Goal: Transaction & Acquisition: Purchase product/service

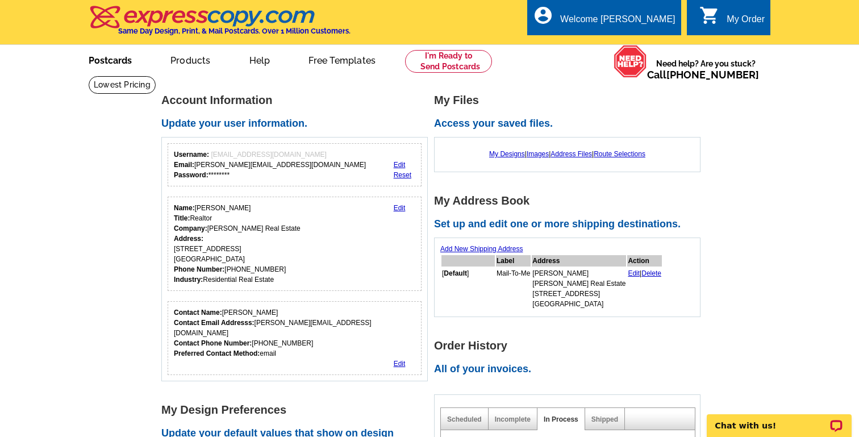
click at [115, 53] on link "Postcards" at bounding box center [109, 59] width 79 height 27
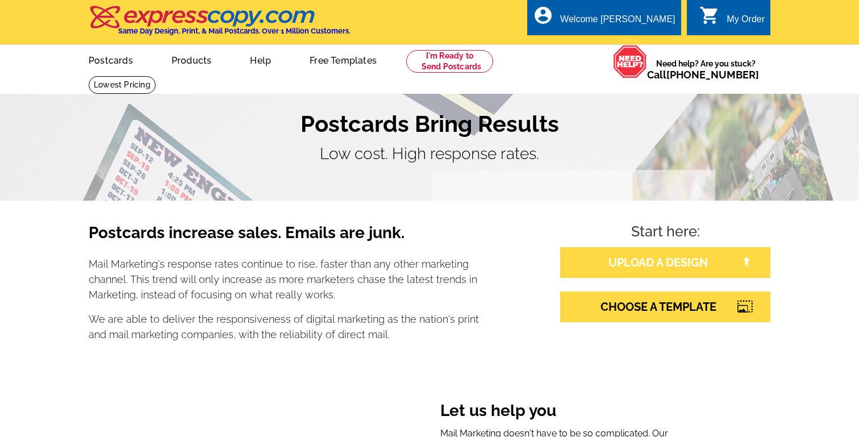
click at [635, 262] on link "UPLOAD A DESIGN" at bounding box center [665, 262] width 210 height 31
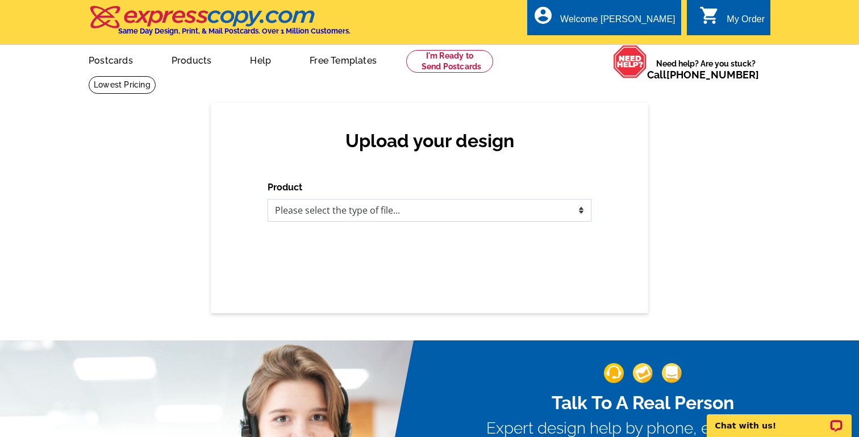
click at [433, 212] on select "Please select the type of file... Postcards Business Cards Letters and flyers G…" at bounding box center [429, 210] width 324 height 23
select select "1"
click at [267, 199] on select "Please select the type of file... Postcards Business Cards Letters and flyers G…" at bounding box center [429, 210] width 324 height 23
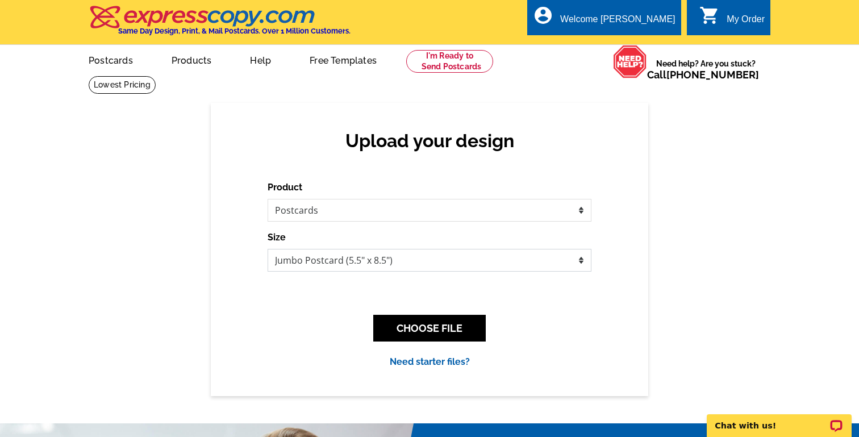
click at [419, 269] on select "Jumbo Postcard (5.5" x 8.5") Regular Postcard (4.25" x 5.6") Panoramic Postcard…" at bounding box center [429, 260] width 324 height 23
select select "1"
click at [267, 249] on select "Jumbo Postcard (5.5" x 8.5") Regular Postcard (4.25" x 5.6") Panoramic Postcard…" at bounding box center [429, 260] width 324 height 23
click at [422, 330] on button "CHOOSE FILE" at bounding box center [429, 328] width 112 height 27
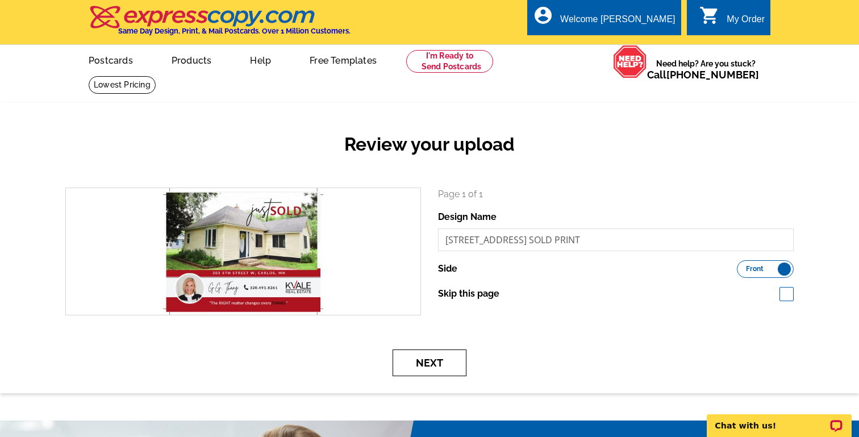
click at [439, 365] on button "Next" at bounding box center [429, 362] width 74 height 27
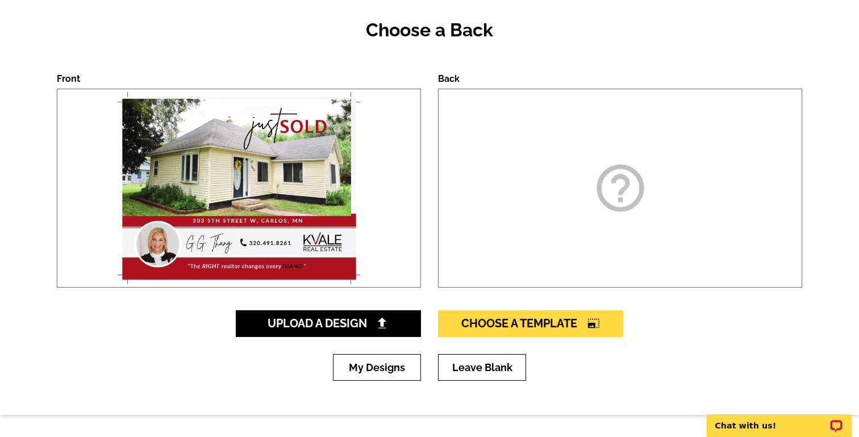
scroll to position [132, 0]
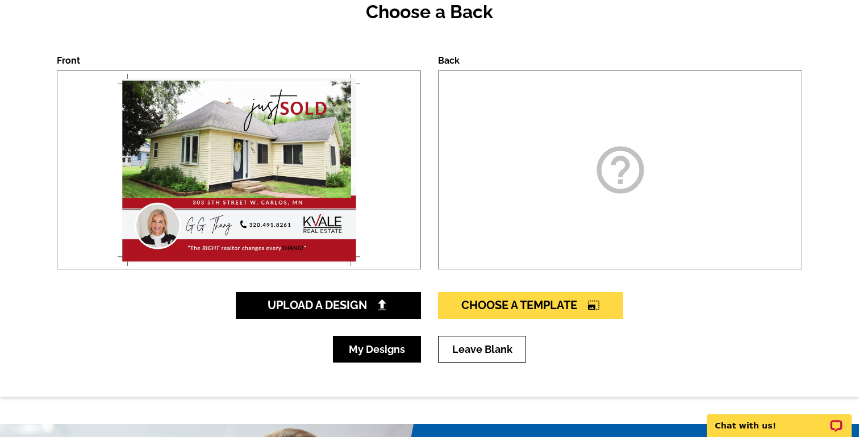
click at [383, 347] on link "My Designs" at bounding box center [377, 349] width 88 height 27
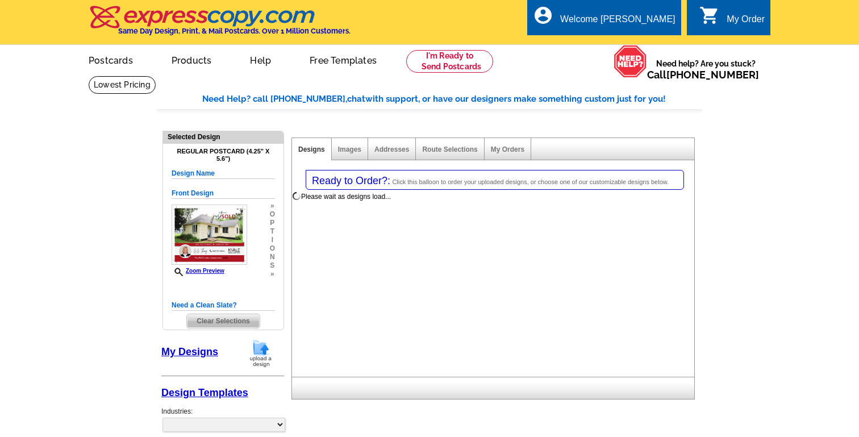
select select "1"
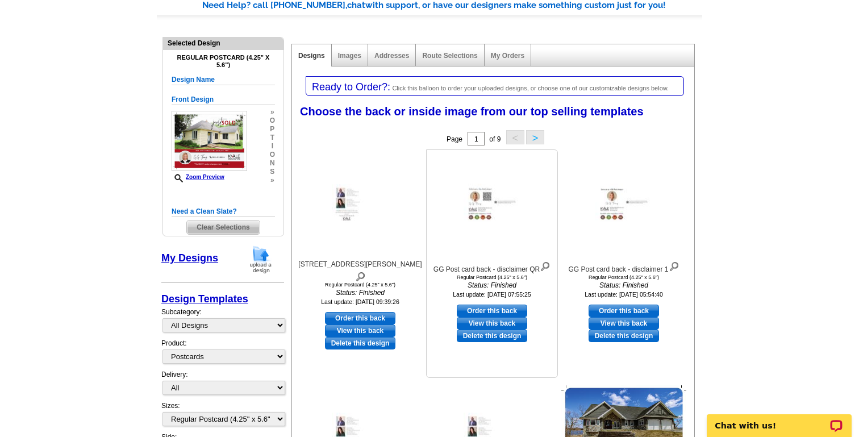
scroll to position [95, 0]
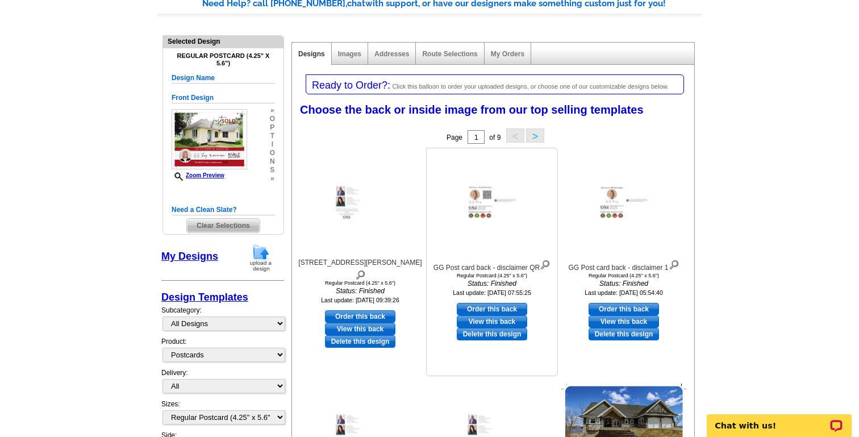
click at [490, 304] on link "Order this back" at bounding box center [492, 309] width 70 height 12
select select "front"
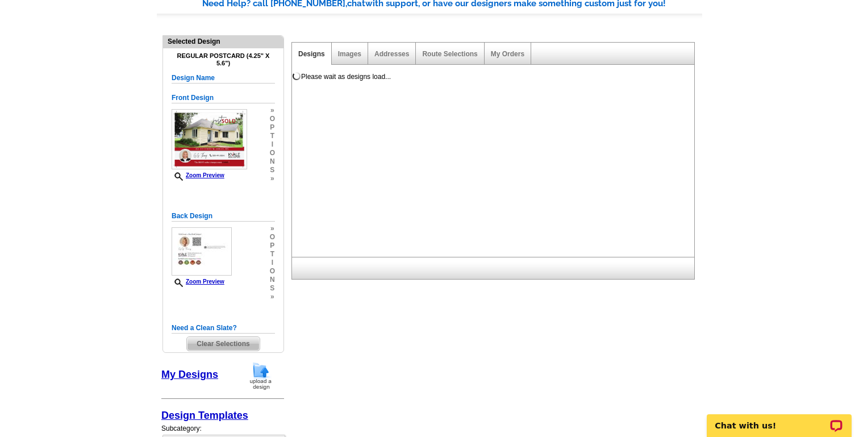
scroll to position [0, 0]
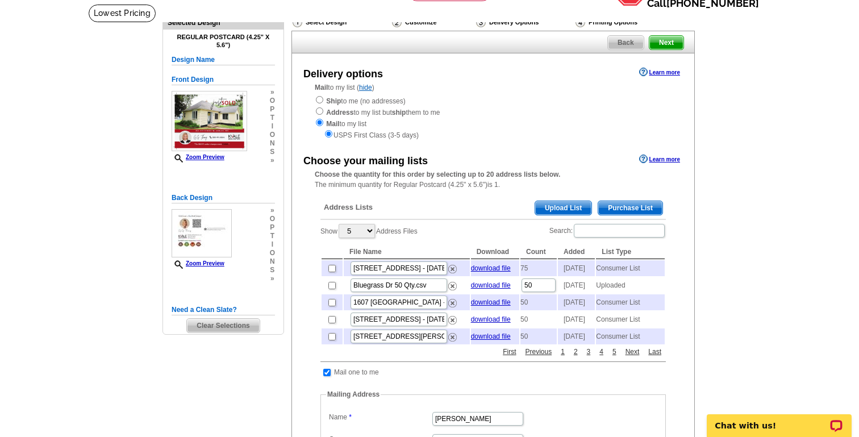
scroll to position [70, 0]
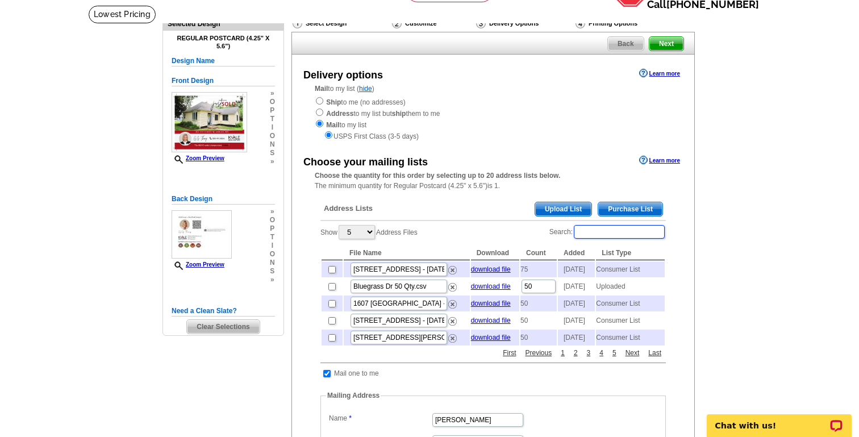
click at [621, 231] on input "Search:" at bounding box center [618, 232] width 91 height 14
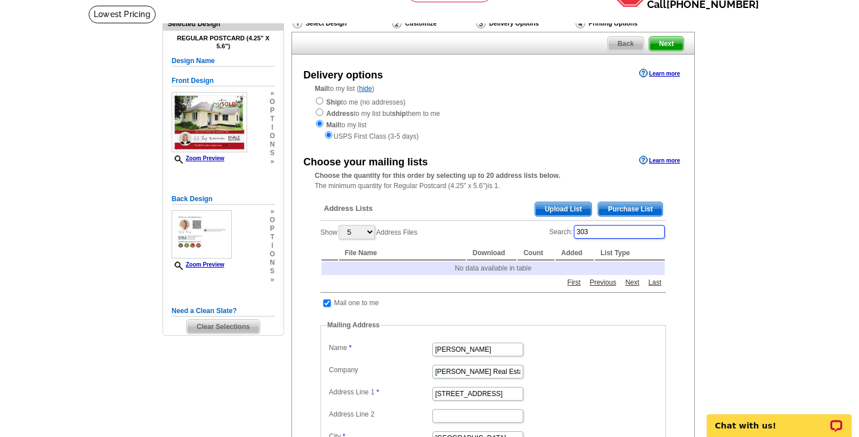
type input "303"
drag, startPoint x: 614, startPoint y: 233, endPoint x: 546, endPoint y: 232, distance: 68.1
click at [546, 232] on div "Show 5 10 25 50 100 Address Files Search: 303 File Name Download Count Added Li…" at bounding box center [492, 250] width 345 height 52
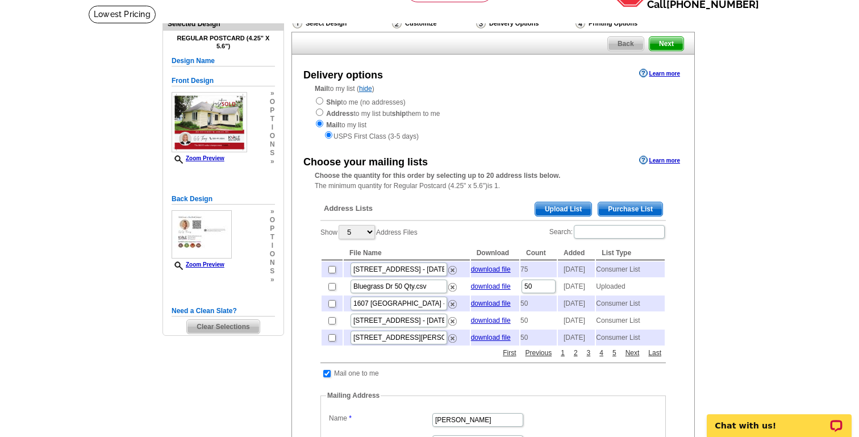
click at [636, 210] on span "Purchase List" at bounding box center [630, 209] width 64 height 14
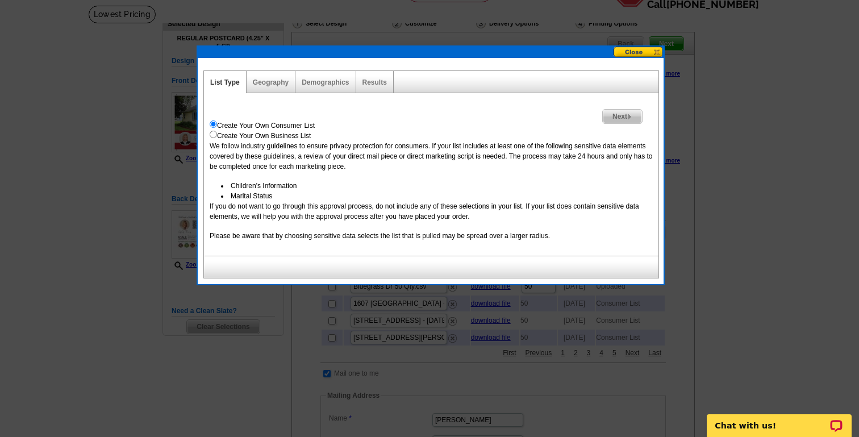
click at [620, 115] on span "Next" at bounding box center [621, 117] width 39 height 14
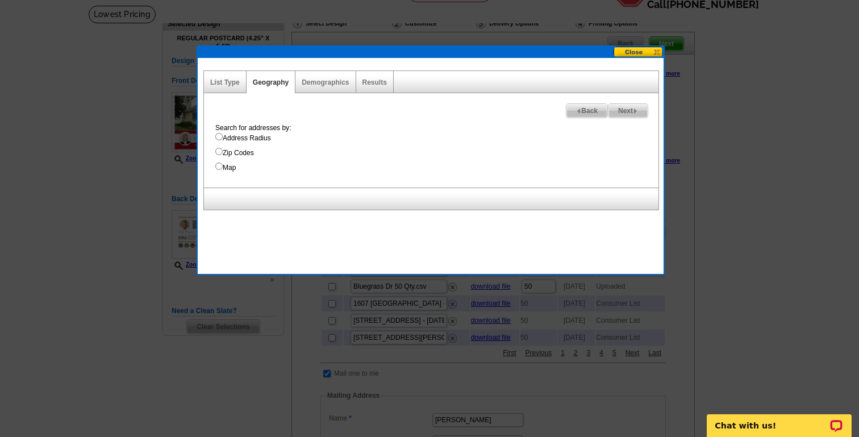
click at [219, 167] on input "Map" at bounding box center [218, 165] width 7 height 7
radio input "true"
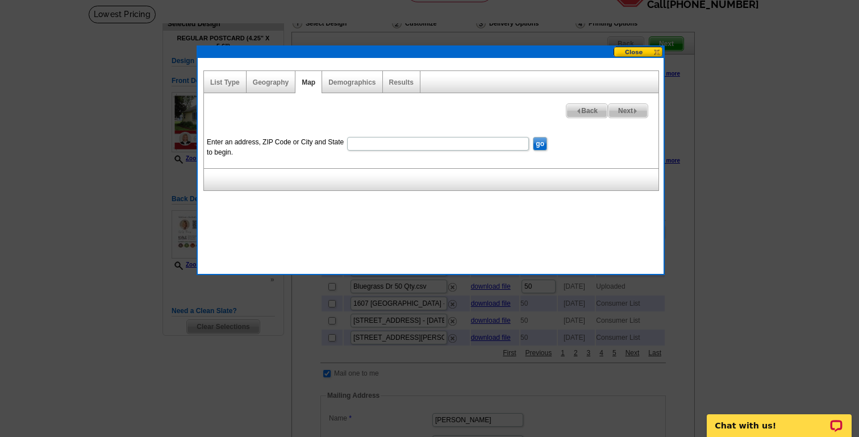
click at [361, 148] on input "Enter an address, ZIP Code or City and State to begin." at bounding box center [438, 144] width 182 height 14
type input "303 5th Street W Carlos, MN"
click at [540, 142] on input "go" at bounding box center [540, 144] width 14 height 14
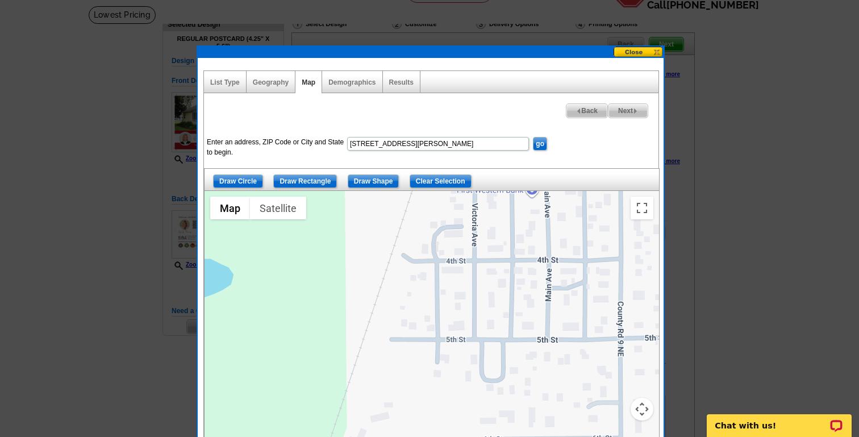
click at [638, 405] on button "Map camera controls" at bounding box center [641, 408] width 23 height 23
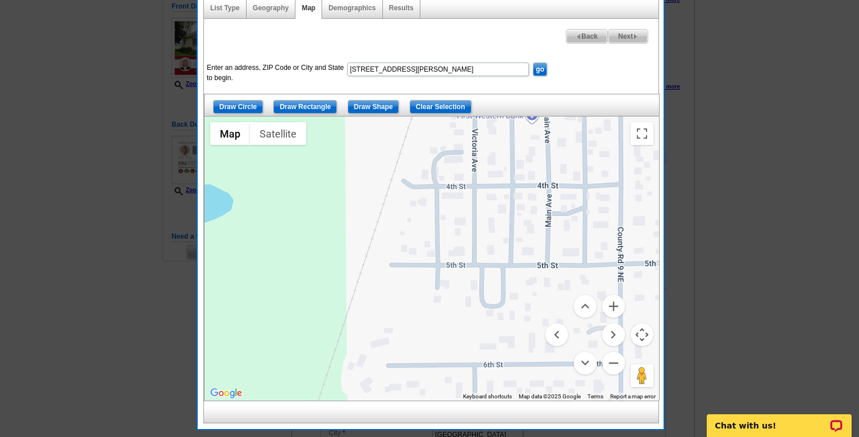
scroll to position [143, 0]
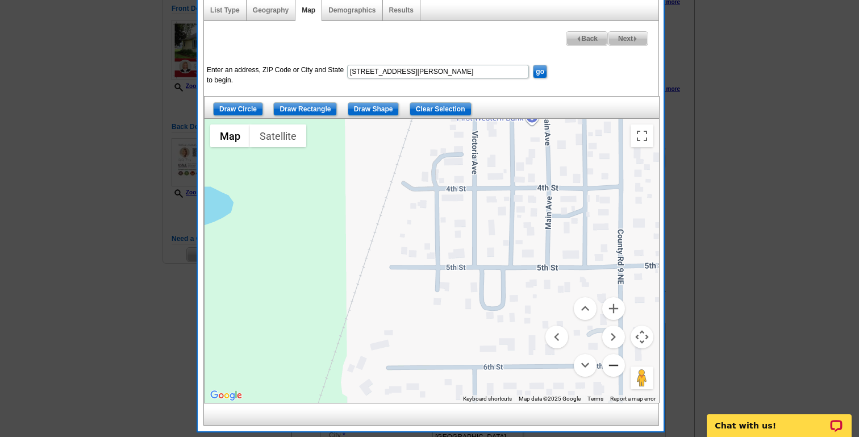
click at [613, 370] on button "Zoom out" at bounding box center [613, 365] width 23 height 23
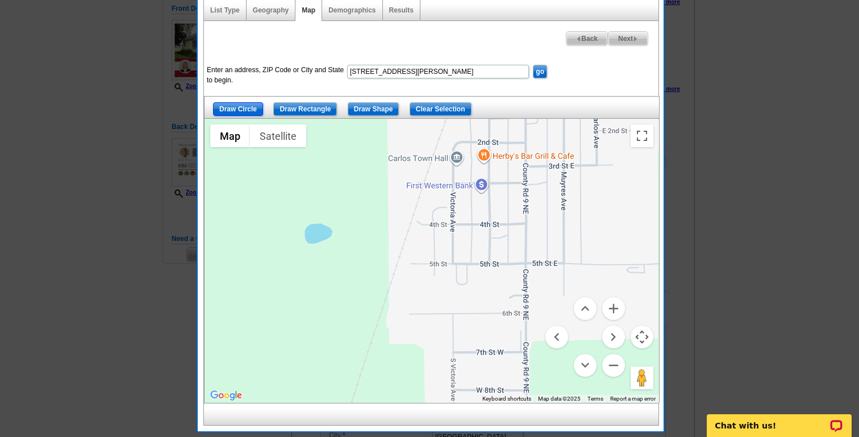
click at [237, 108] on input "Draw Circle" at bounding box center [238, 109] width 50 height 14
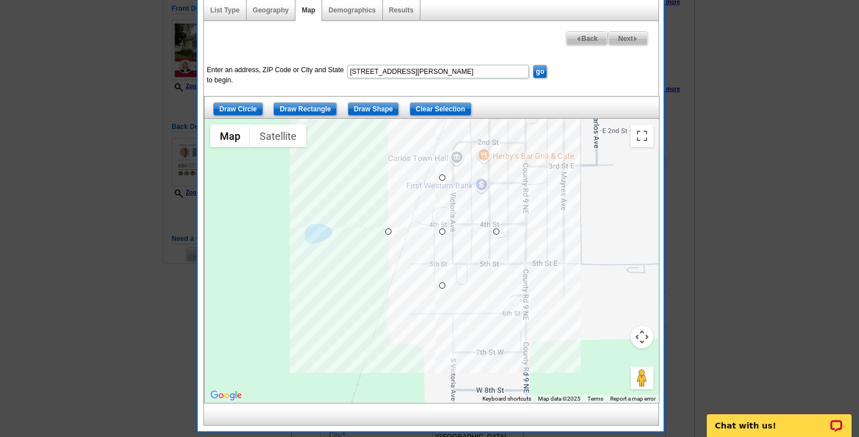
drag, startPoint x: 442, startPoint y: 233, endPoint x: 416, endPoint y: 184, distance: 55.9
drag, startPoint x: 495, startPoint y: 230, endPoint x: 557, endPoint y: 228, distance: 62.5
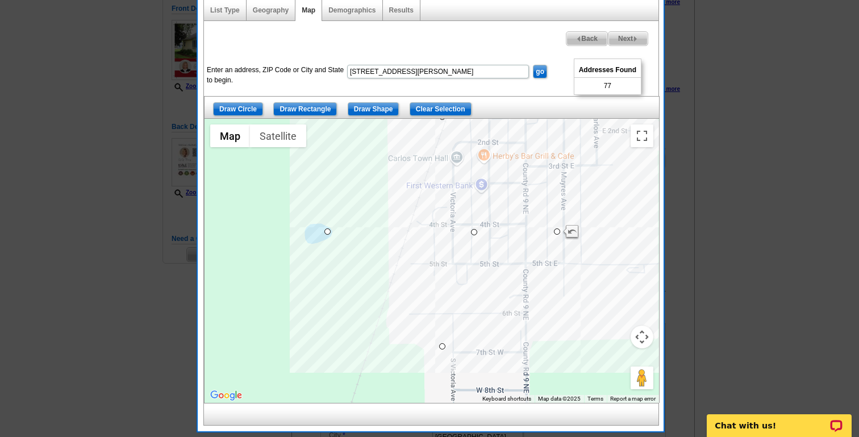
drag, startPoint x: 442, startPoint y: 229, endPoint x: 475, endPoint y: 229, distance: 32.9
drag, startPoint x: 589, startPoint y: 231, endPoint x: 566, endPoint y: 231, distance: 23.3
click at [626, 35] on span "Next" at bounding box center [627, 39] width 39 height 14
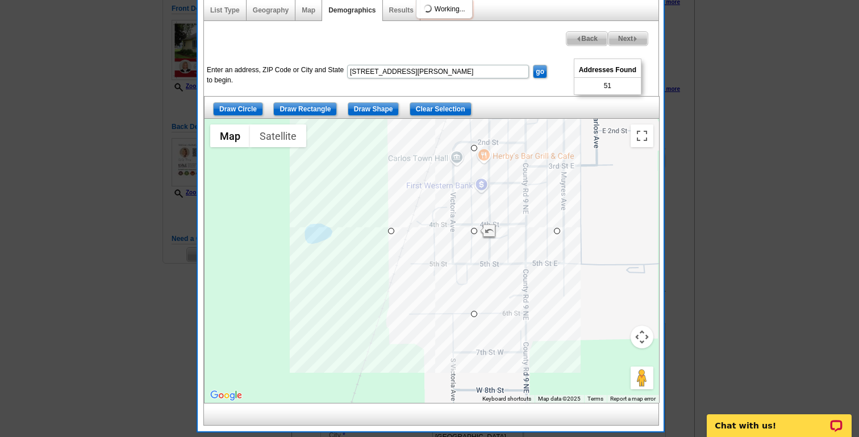
select select
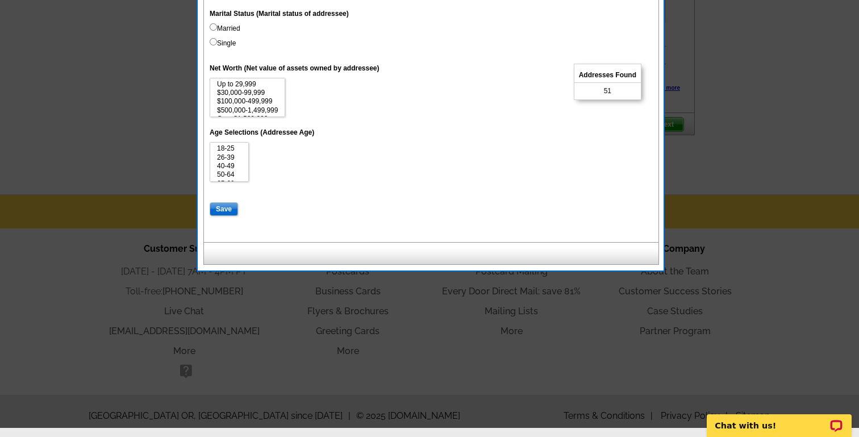
scroll to position [644, 0]
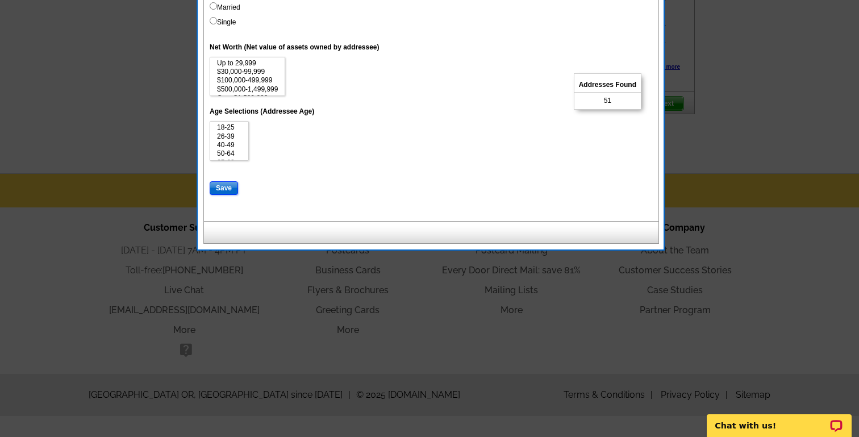
click at [231, 185] on input "Save" at bounding box center [224, 188] width 28 height 14
select select
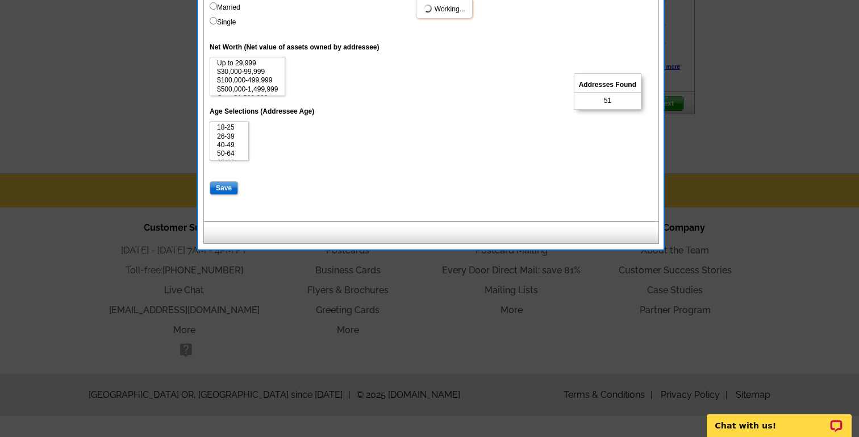
select select
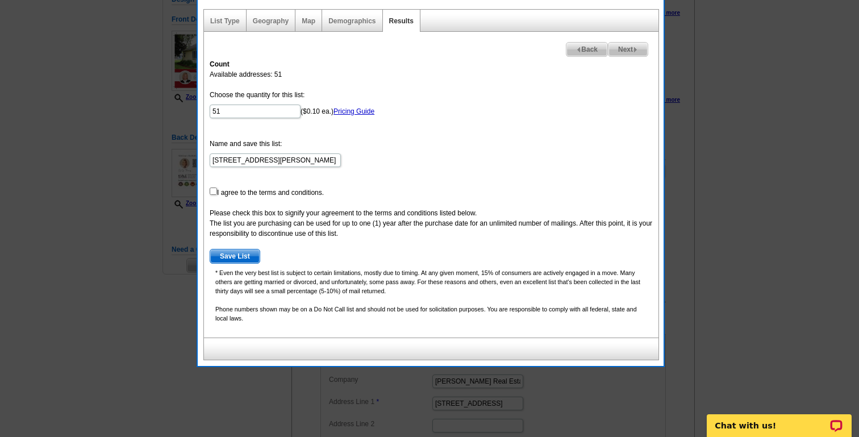
scroll to position [82, 0]
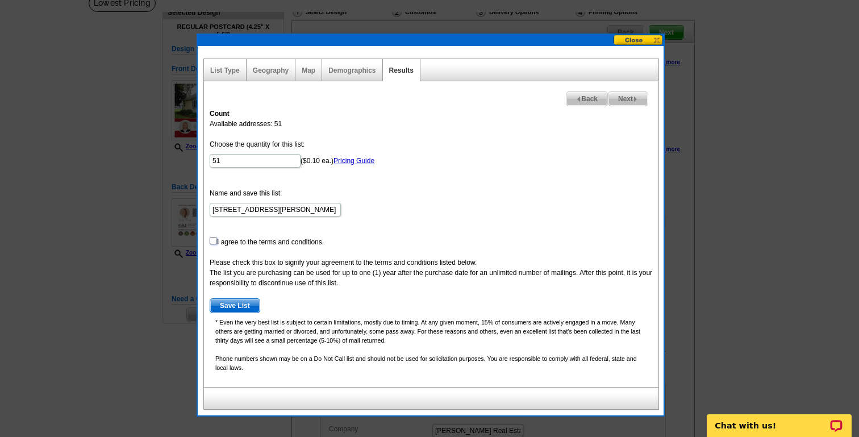
click at [213, 239] on input "checkbox" at bounding box center [213, 240] width 7 height 7
checkbox input "true"
click at [227, 303] on span "Save List" at bounding box center [234, 306] width 49 height 14
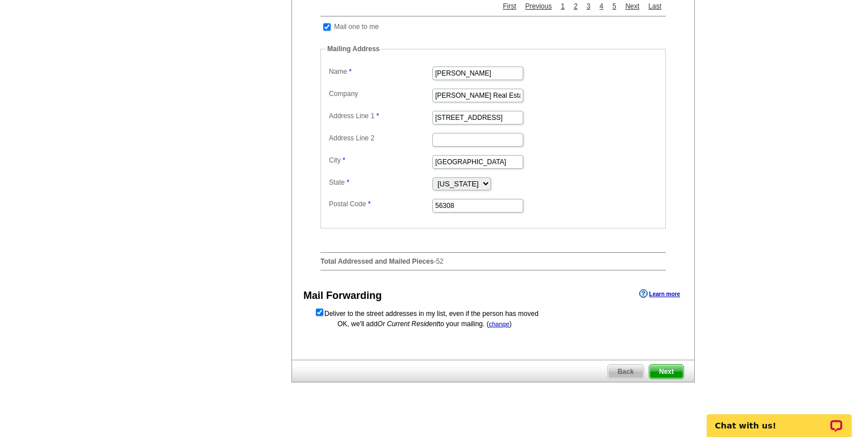
scroll to position [419, 0]
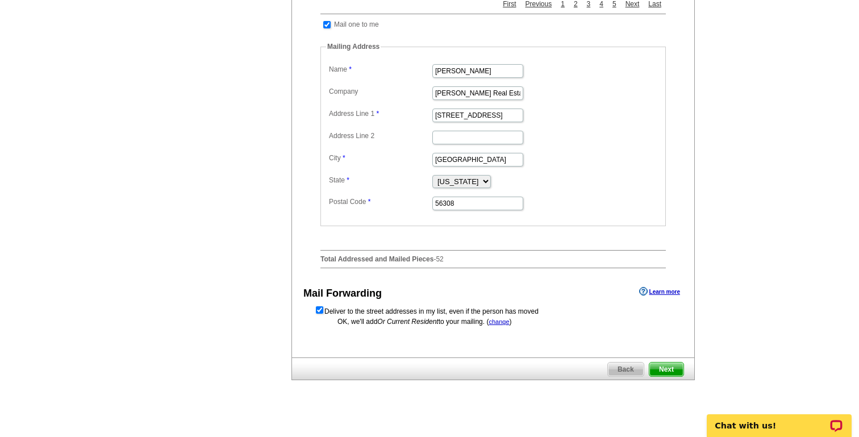
click at [668, 376] on span "Next" at bounding box center [666, 369] width 34 height 14
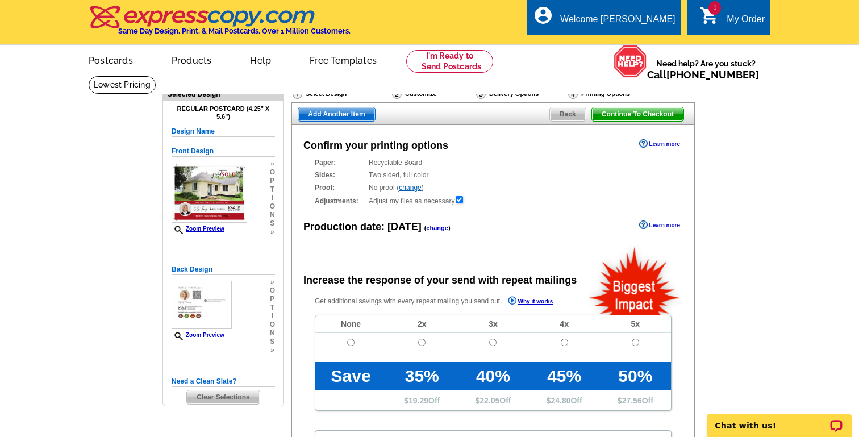
radio input "false"
click at [349, 342] on input "radio" at bounding box center [350, 341] width 7 height 7
radio input "true"
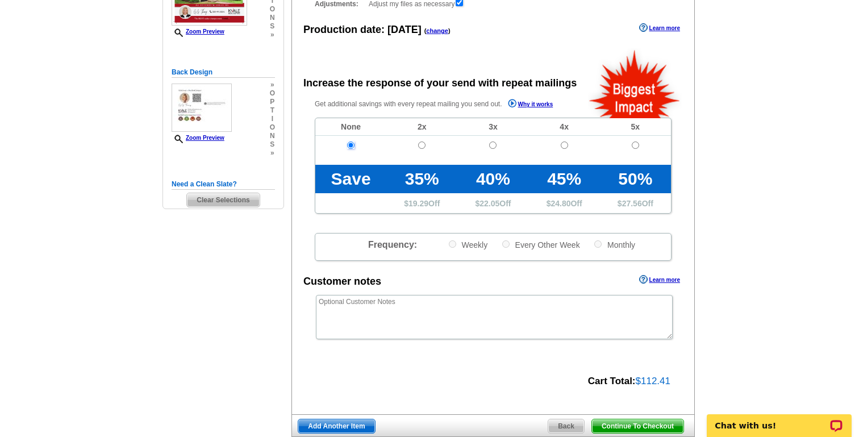
scroll to position [250, 0]
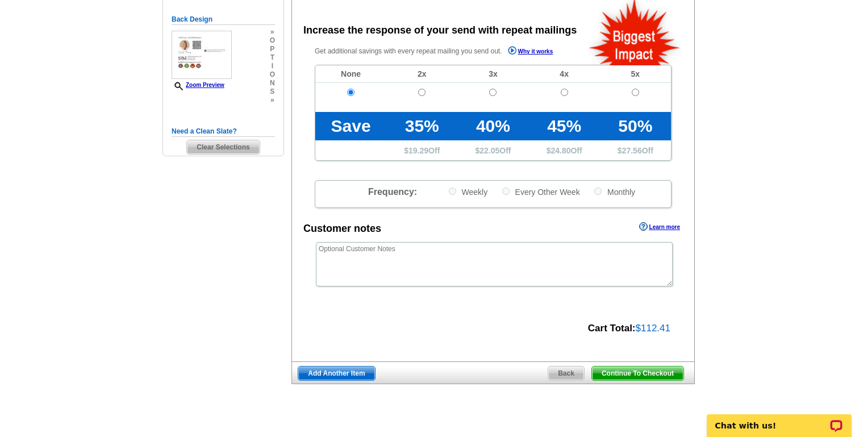
click at [623, 372] on span "Continue To Checkout" at bounding box center [637, 373] width 91 height 14
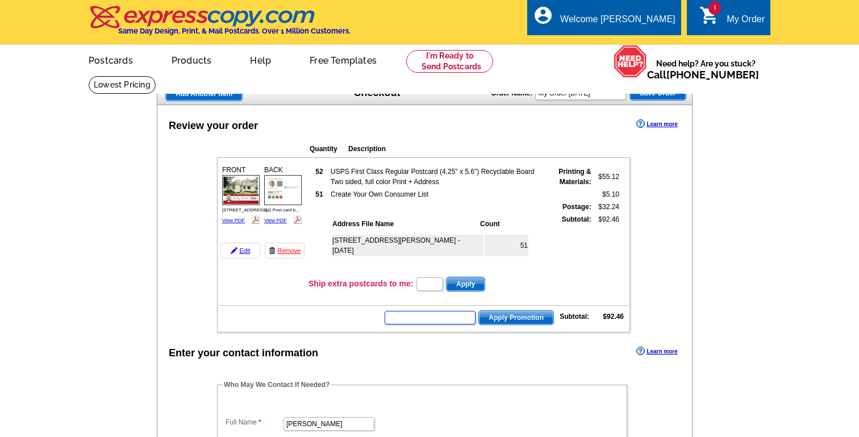
click at [426, 317] on input "text" at bounding box center [429, 318] width 91 height 14
click at [434, 319] on input "text" at bounding box center [429, 318] width 91 height 14
type input "GROW0925"
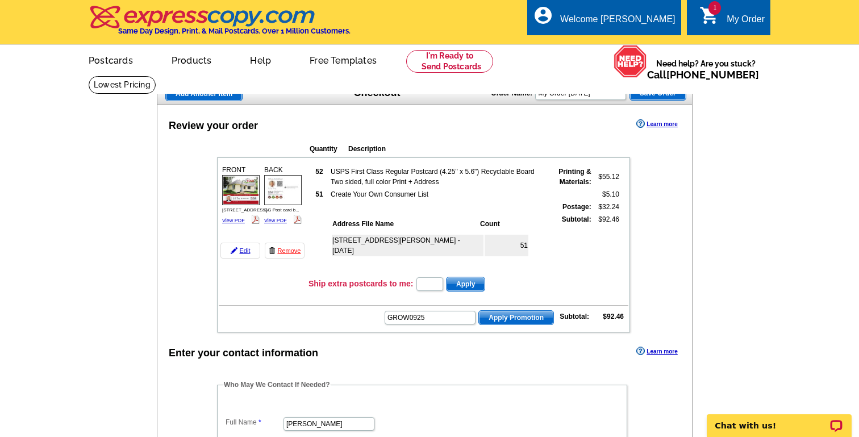
click at [540, 319] on span "Apply Promotion" at bounding box center [516, 318] width 74 height 14
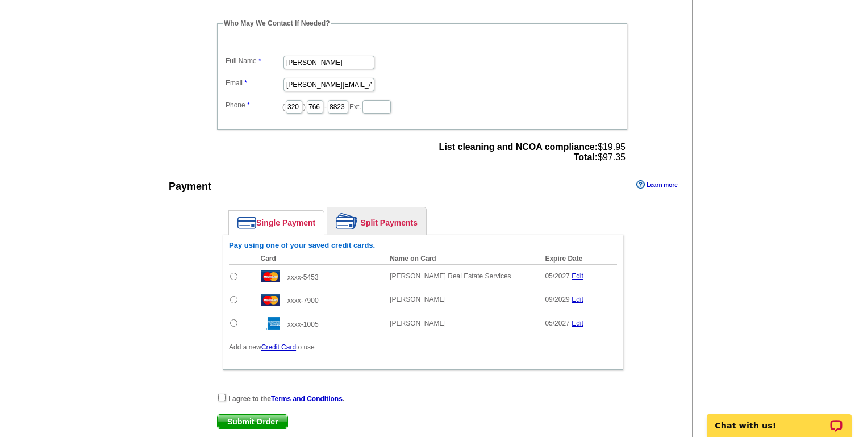
scroll to position [388, 0]
click at [232, 322] on input "radio" at bounding box center [233, 322] width 7 height 7
radio input "true"
click at [220, 397] on input "checkbox" at bounding box center [221, 396] width 7 height 7
checkbox input "true"
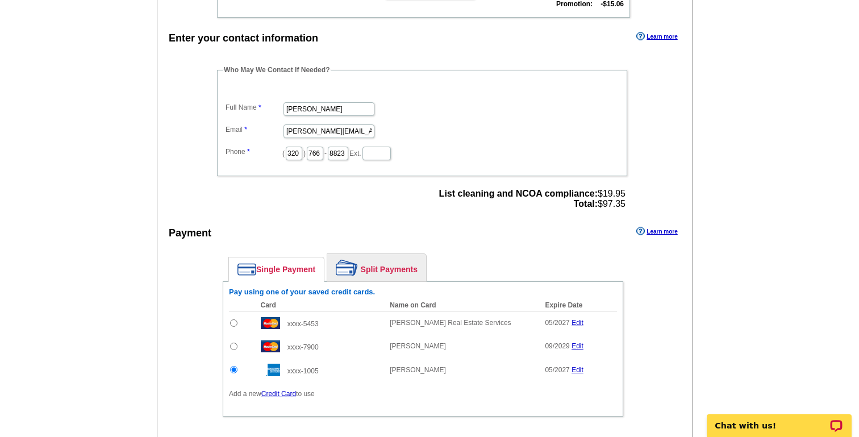
scroll to position [340, 0]
drag, startPoint x: 331, startPoint y: 108, endPoint x: 236, endPoint y: 108, distance: 95.4
click at [236, 108] on dl "Full Name Carl Kvale Email carl@kvalerealestate.com Phone ( 320 ) 766 - 8823 Ex…" at bounding box center [422, 124] width 399 height 77
type input "[PERSON_NAME]"
click at [288, 132] on input "carl@kvalerealestate.com" at bounding box center [328, 132] width 91 height 14
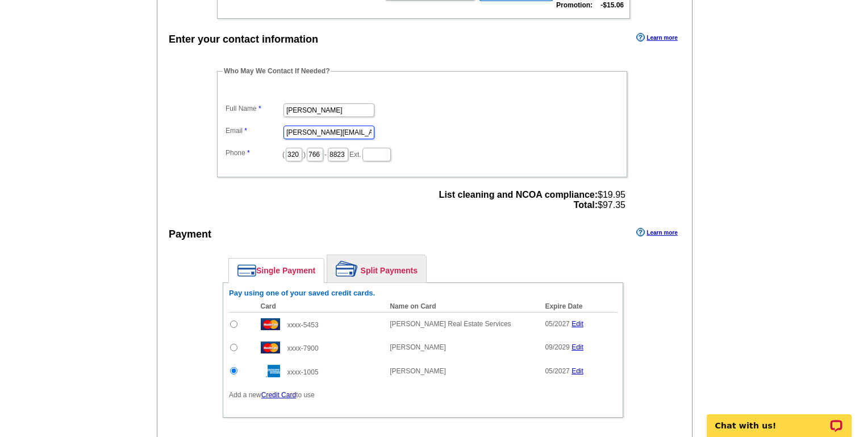
click at [288, 132] on input "carl@kvalerealestate.com" at bounding box center [328, 132] width 91 height 14
type input "[EMAIL_ADDRESS][DOMAIN_NAME]"
click at [309, 155] on input "766" at bounding box center [315, 155] width 16 height 14
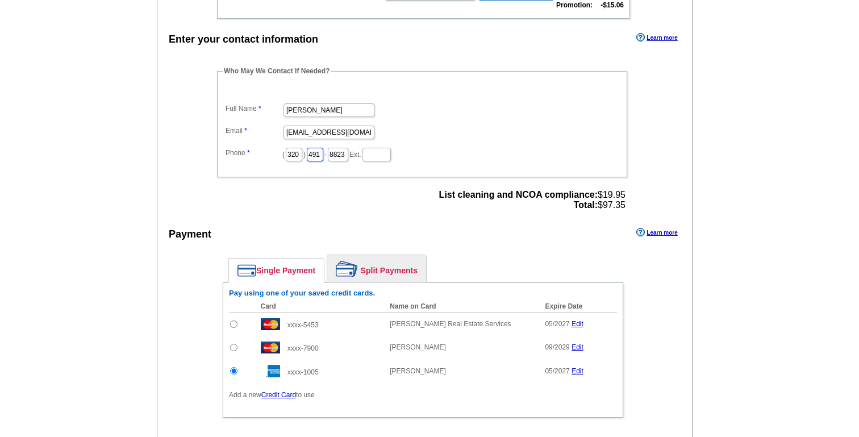
scroll to position [0, 2]
type input "491"
click at [335, 152] on input "8823" at bounding box center [338, 155] width 20 height 14
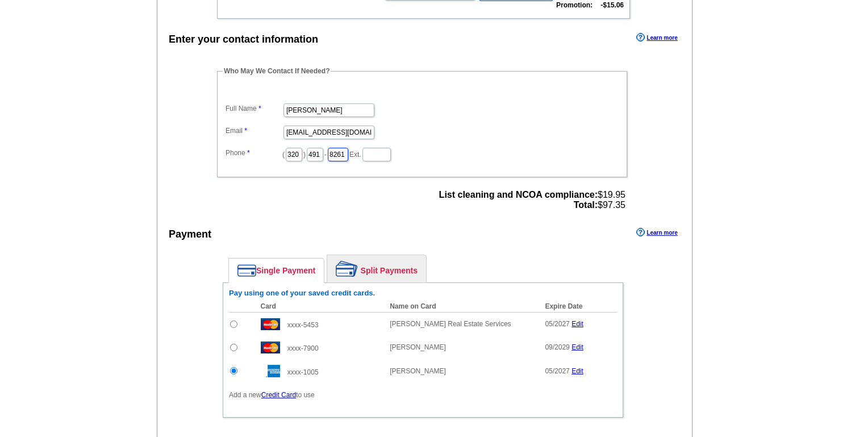
scroll to position [0, 2]
type input "8261"
click at [367, 205] on div "Who May We Contact If Needed? Full Name GG Thang Email gg@kvalerealestate.com P…" at bounding box center [422, 140] width 457 height 148
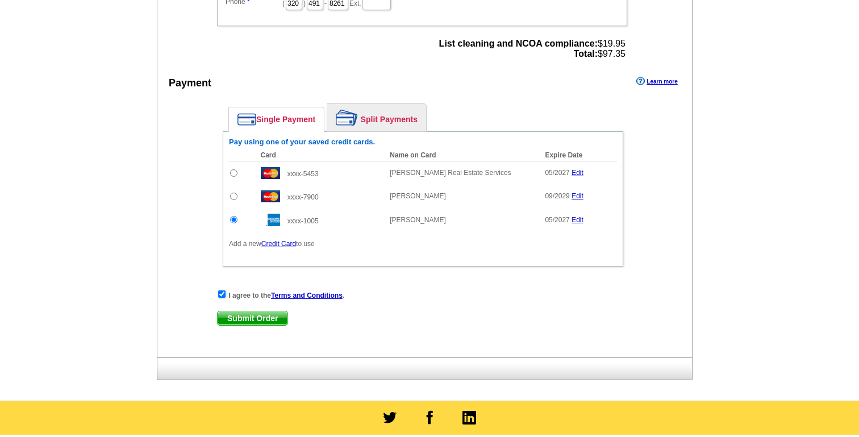
scroll to position [501, 0]
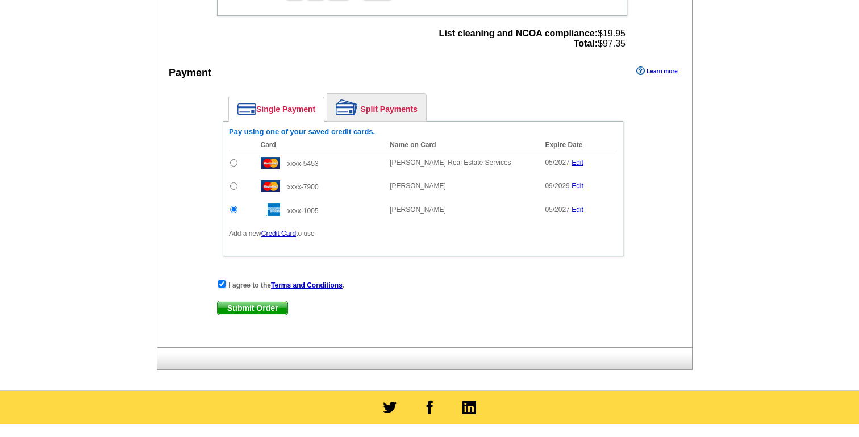
click at [272, 307] on span "Submit Order" at bounding box center [252, 308] width 70 height 14
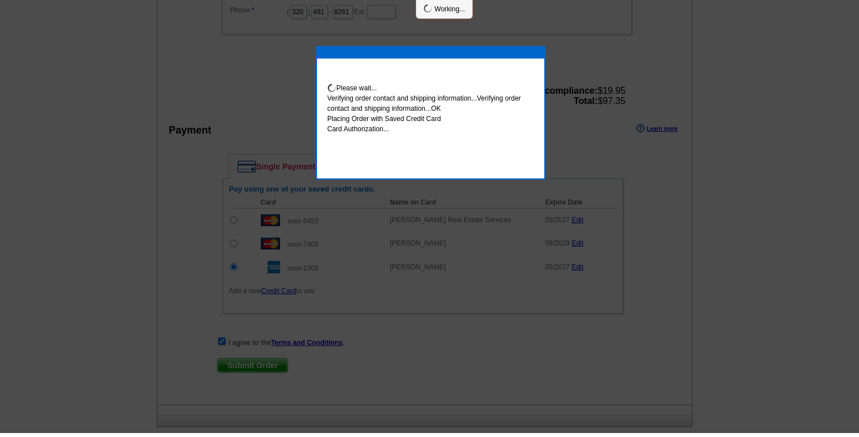
scroll to position [496, 0]
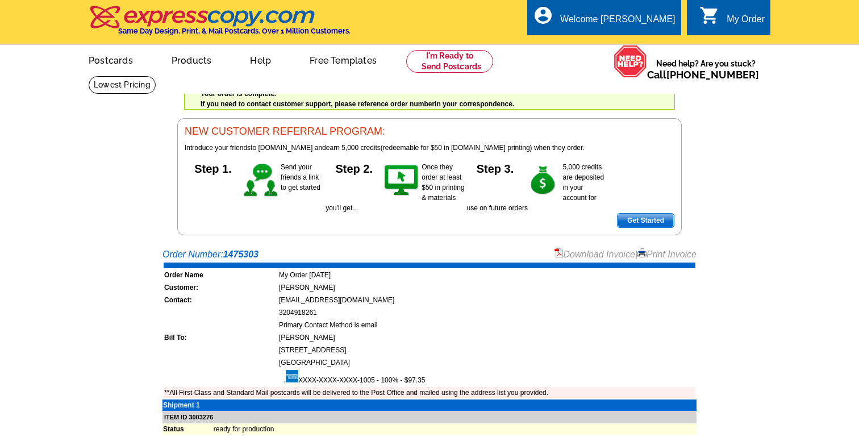
click at [591, 252] on link "Download Invoice" at bounding box center [594, 254] width 81 height 10
